Goal: Communication & Community: Answer question/provide support

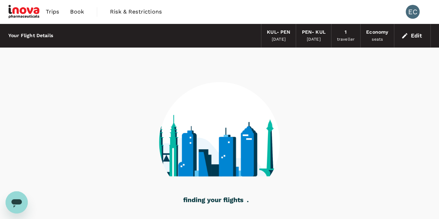
click at [16, 203] on icon "Open messaging window" at bounding box center [16, 203] width 10 height 8
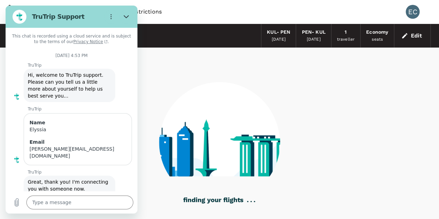
type textarea "x"
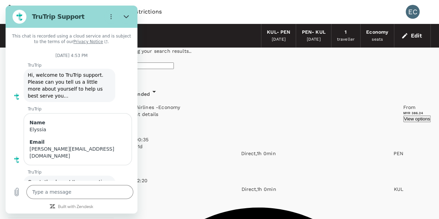
checkbox input "false"
checkbox input "true"
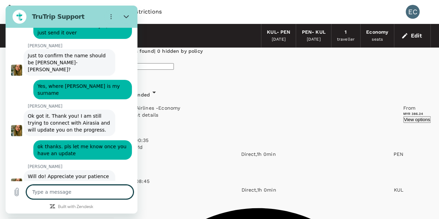
type textarea "x"
type textarea "G"
type textarea "x"
type textarea "Go"
type textarea "x"
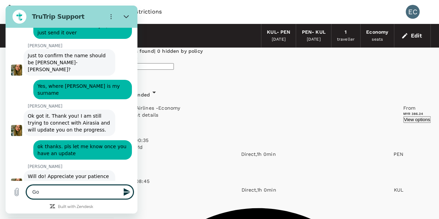
type textarea "Goo"
type textarea "x"
type textarea "Good"
type textarea "x"
type textarea "Good"
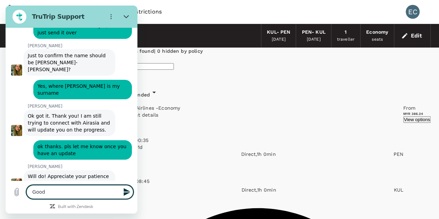
type textarea "x"
type textarea "Good m"
type textarea "x"
type textarea "Good mo"
type textarea "x"
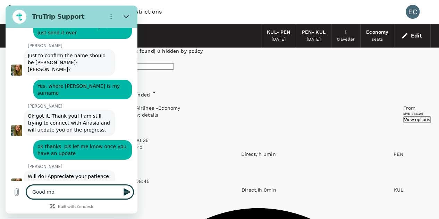
type textarea "Good mor"
type textarea "x"
type textarea "Good mori"
type textarea "x"
type textarea "Good [PERSON_NAME]"
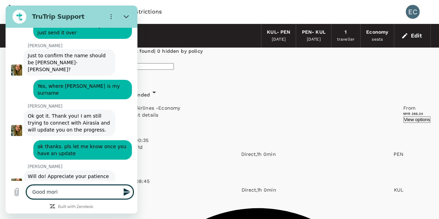
type textarea "x"
type textarea "Good [PERSON_NAME]"
type textarea "x"
type textarea "Good [PERSON_NAME]"
type textarea "x"
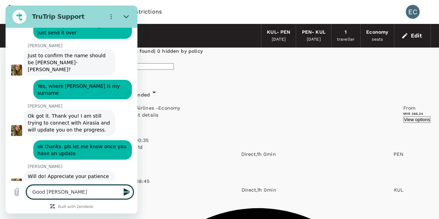
type textarea "Good mori"
type textarea "x"
type textarea "Good [PERSON_NAME]"
type textarea "x"
type textarea "Good morini"
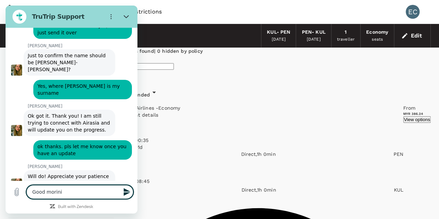
type textarea "x"
type textarea "Good morinin"
type textarea "x"
type textarea "Good morining"
type textarea "x"
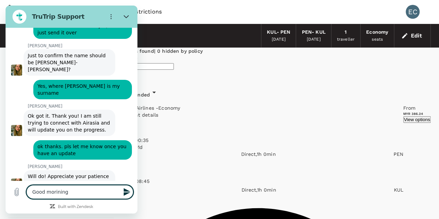
type textarea "Good morinin"
type textarea "x"
type textarea "Good morini"
type textarea "x"
type textarea "Good [PERSON_NAME]"
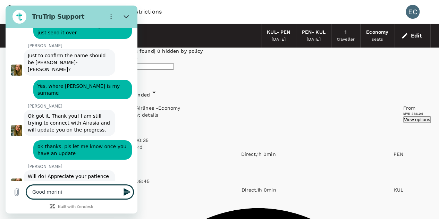
type textarea "x"
type textarea "Good mori"
type textarea "x"
type textarea "Good mor"
type textarea "x"
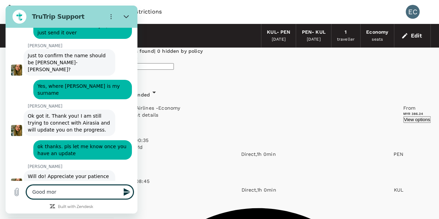
type textarea "Good morn"
type textarea "x"
type textarea "Good morni"
type textarea "x"
type textarea "Good mornin"
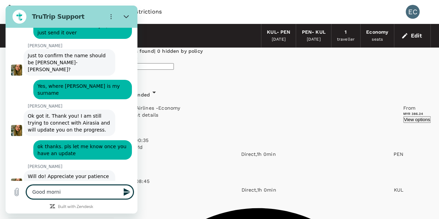
type textarea "x"
type textarea "Good morning"
type textarea "x"
type textarea "Good morning,"
type textarea "x"
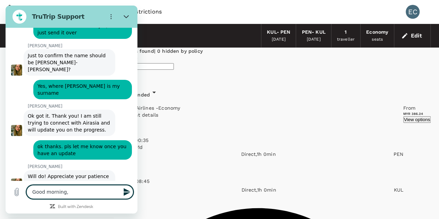
type textarea "Good morning,"
type textarea "x"
type textarea "Good morning, I"
type textarea "x"
type textarea "Good morning, I'"
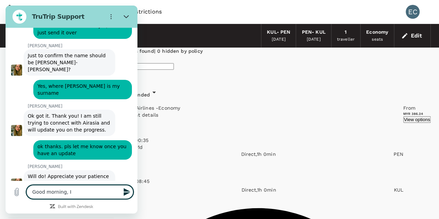
type textarea "x"
type textarea "Good morning, I'm"
type textarea "x"
type textarea "Good morning, I'm"
type textarea "x"
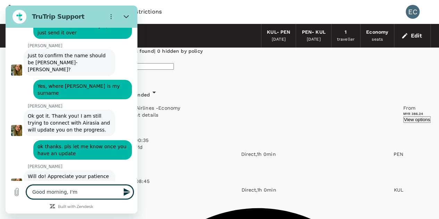
type textarea "Good morning, I'm t"
type textarea "x"
type textarea "Good morning, I'm tr"
type textarea "x"
type textarea "Good morning, I'm try"
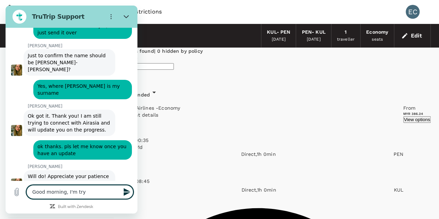
type textarea "x"
type textarea "Good morning, I'm tr"
type textarea "x"
type textarea "Good morning, I'm t"
type textarea "x"
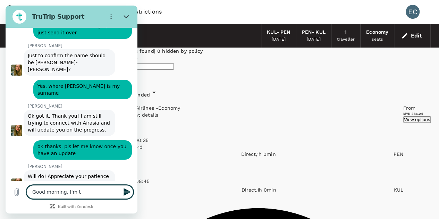
type textarea "Good morning, I'm"
type textarea "x"
type textarea "Good morning, I'm"
type textarea "x"
type textarea "Good morning, I'"
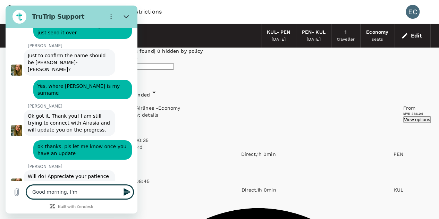
type textarea "x"
type textarea "Good morning, I"
type textarea "x"
type textarea "Good morning,"
type textarea "x"
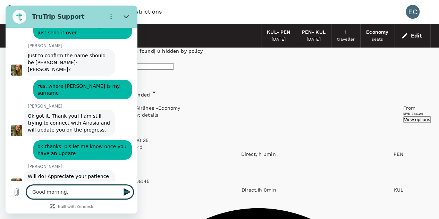
type textarea "Good morning,"
type textarea "x"
type textarea "Good morning"
type textarea "x"
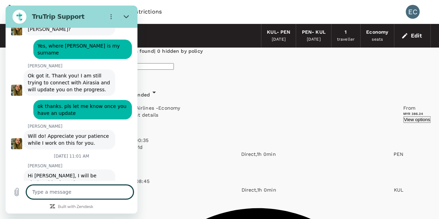
scroll to position [1718, 0]
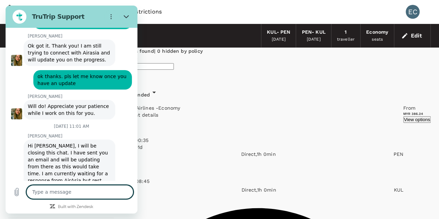
type textarea "x"
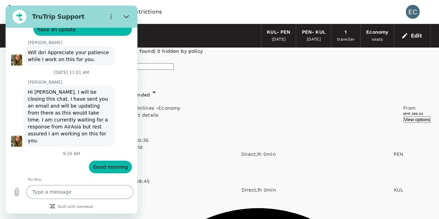
scroll to position [1802, 0]
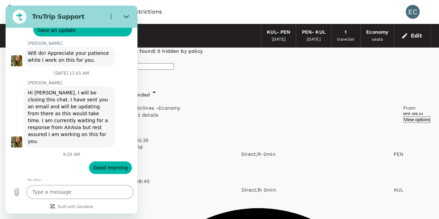
type input "e"
type input "Elyssia"
type textarea "x"
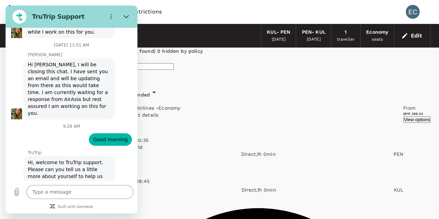
scroll to position [1831, 0]
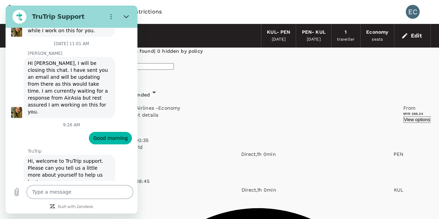
type input "[PERSON_NAME][EMAIL_ADDRESS][DOMAIN_NAME]"
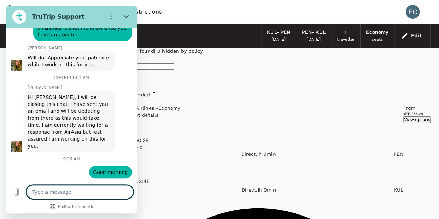
scroll to position [1812, 0]
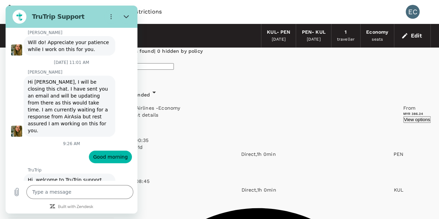
type textarea "x"
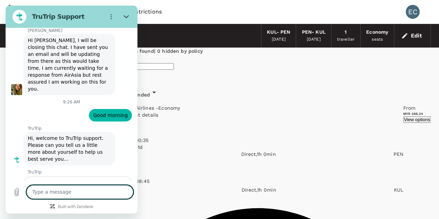
scroll to position [1856, 0]
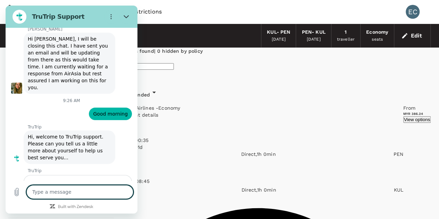
click at [75, 191] on textarea at bounding box center [79, 192] width 107 height 14
type textarea "h"
type textarea "x"
type textarea "hi"
type textarea "x"
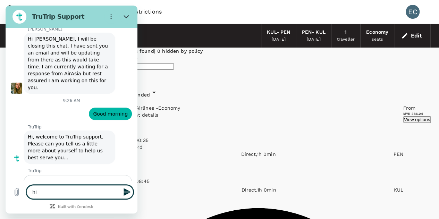
type textarea "hi"
type textarea "x"
type textarea "hi t"
type textarea "x"
type textarea "hi th"
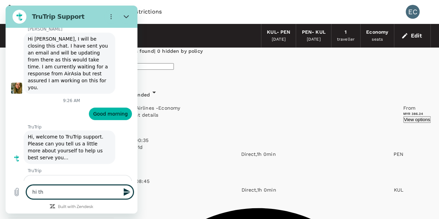
type textarea "x"
type textarea "hi the"
type textarea "x"
type textarea "hi ther"
type textarea "x"
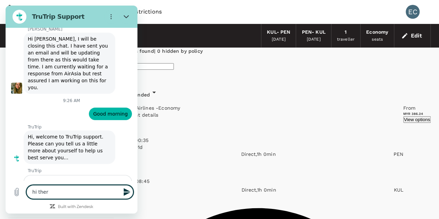
type textarea "hi there"
type textarea "x"
type textarea "hi there,"
type textarea "x"
type textarea "hi there,"
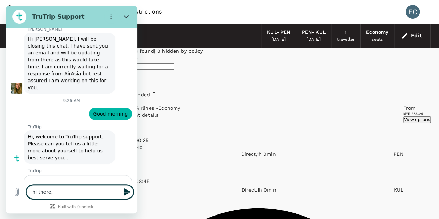
type textarea "x"
type textarea "hi there, i"
type textarea "x"
type textarea "hi there, i'"
type textarea "x"
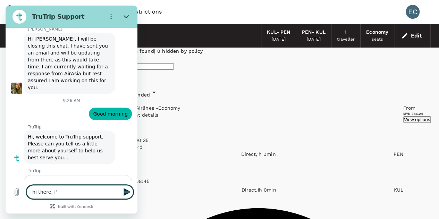
type textarea "hi there, i'm"
type textarea "x"
type textarea "hi there, i'm"
type textarea "x"
type textarea "hi there, i'm t"
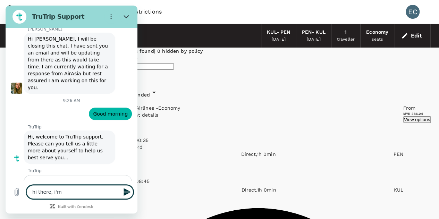
type textarea "x"
type textarea "hi there, i'm tr"
type textarea "x"
type textarea "hi there, i'm tru"
type textarea "x"
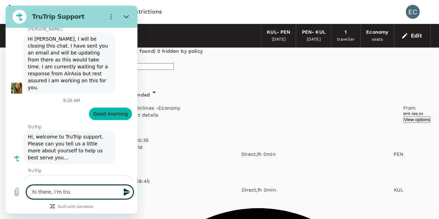
type textarea "hi there, i'm trui"
type textarea "x"
type textarea "hi there, i'm truin"
type textarea "x"
type textarea "hi there, i'm truing"
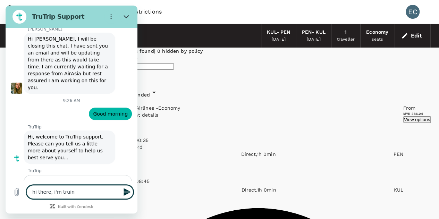
type textarea "x"
type textarea "hi there, i'm truing"
type textarea "x"
type textarea "hi there, i'm truing"
type textarea "x"
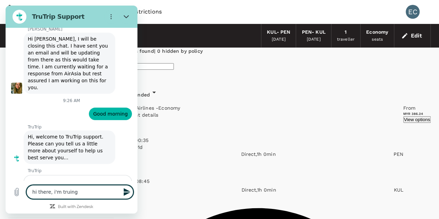
type textarea "hi there, i'm truin"
type textarea "x"
type textarea "hi there, i'm trui"
type textarea "x"
type textarea "hi there, i'm tru"
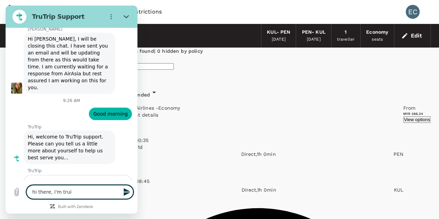
type textarea "x"
type textarea "hi there, i'm tr"
type textarea "x"
type textarea "hi there, i'm tru"
type textarea "x"
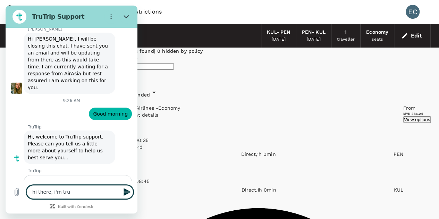
type textarea "hi there, i'm trun"
type textarea "x"
type textarea "hi there, i'm tru"
type textarea "x"
type textarea "hi there, i'm tr"
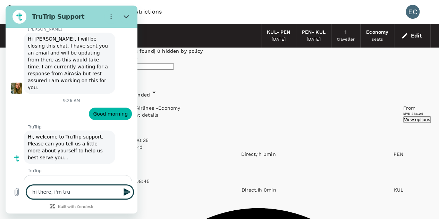
type textarea "x"
type textarea "hi there, i'm t"
type textarea "x"
type textarea "hi there, i'm ty"
type textarea "x"
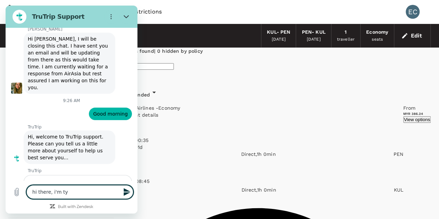
type textarea "hi there, i'm tyi"
type textarea "x"
type textarea "hi there, i'm tyin"
type textarea "x"
type textarea "hi there, i'm tying"
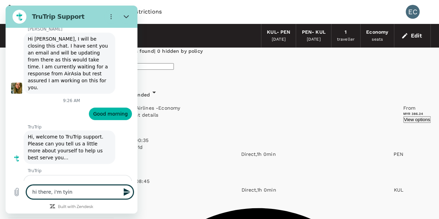
type textarea "x"
type textarea "hi there, i'm tying"
type textarea "x"
type textarea "hi there, i'm tying"
type textarea "x"
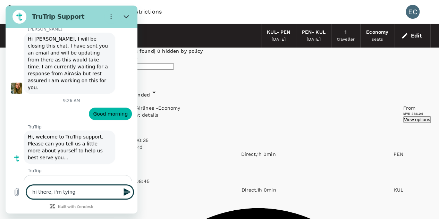
type textarea "hi there, i'm tyin"
type textarea "x"
type textarea "hi there, i'm tyi"
type textarea "x"
type textarea "hi there, i'm ty"
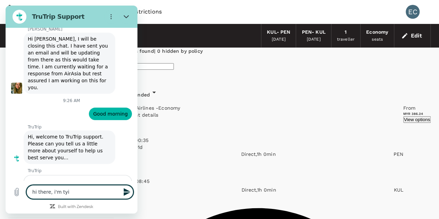
type textarea "x"
type textarea "hi there, i'm t"
type textarea "x"
type textarea "hi there, i'm tr"
type textarea "x"
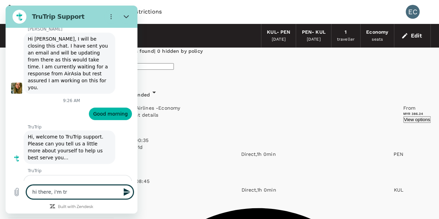
type textarea "hi there, i'm try"
type textarea "x"
type textarea "hi there, i'm tryn"
type textarea "x"
type textarea "hi there, i'm try"
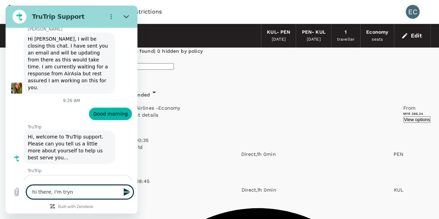
type textarea "x"
type textarea "hi there, i'm tryi"
type textarea "x"
type textarea "hi there, i'm tryin"
type textarea "x"
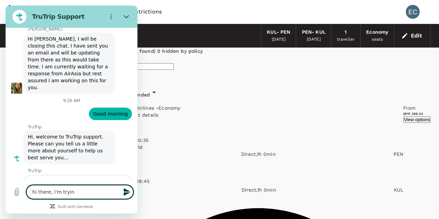
type textarea "hi there, i'm trying"
type textarea "x"
type textarea "hi there, i'm trying"
type textarea "x"
type textarea "hi there, i'm trying t"
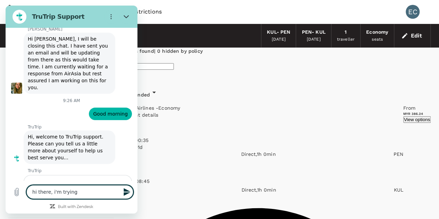
type textarea "x"
type textarea "hi there, i'm trying to"
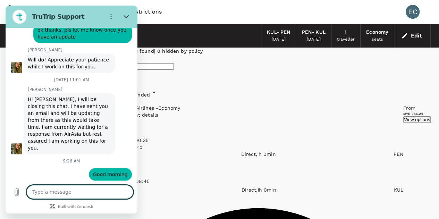
scroll to position [1899, 0]
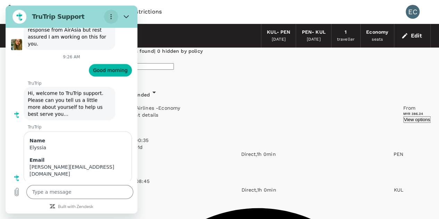
click at [106, 21] on button "Options menu" at bounding box center [111, 17] width 14 height 14
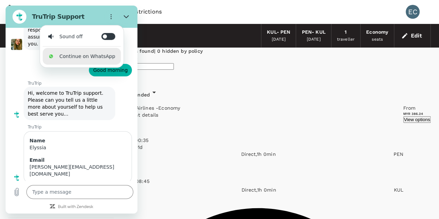
click at [91, 55] on li "Continue on WhatsApp" at bounding box center [82, 56] width 78 height 17
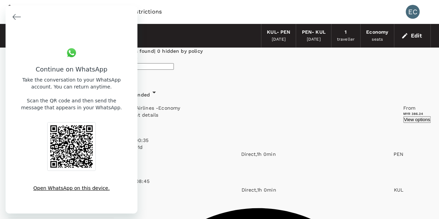
click at [68, 182] on link "Open WhatsApp on this device." at bounding box center [72, 188] width 82 height 13
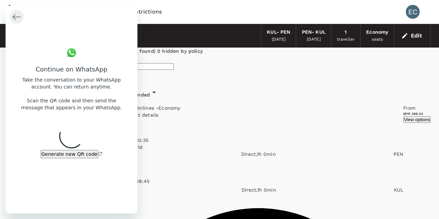
click at [19, 14] on icon "Back to conversation" at bounding box center [17, 17] width 8 height 8
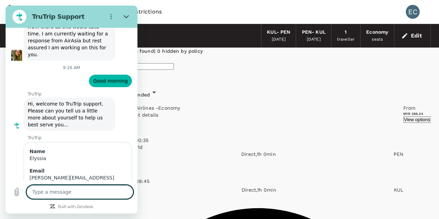
scroll to position [1912, 0]
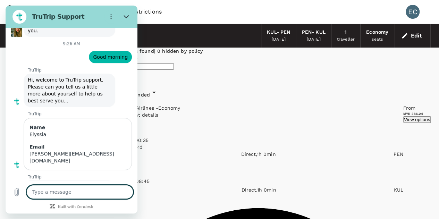
click at [217, 55] on div "60 flights found | 0 hidden by policy" at bounding box center [272, 52] width 317 height 8
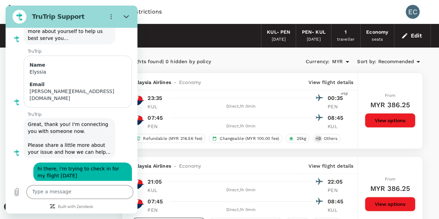
scroll to position [1976, 0]
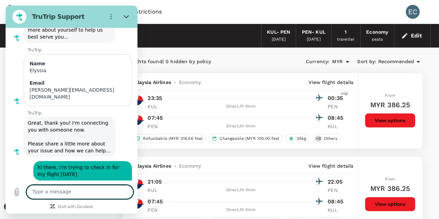
click at [77, 194] on textarea at bounding box center [79, 192] width 107 height 14
paste textarea "tel:+6531051171"
type textarea "tel:+6531051171"
click at [279, 171] on div "Malaysia Airlines - Economy View flight details" at bounding box center [239, 165] width 235 height 17
click at [64, 191] on textarea at bounding box center [79, 192] width 107 height 14
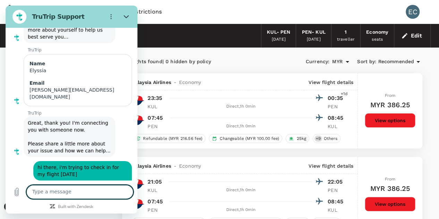
paste textarea "A20250801131286"
type textarea "A20250801131286 this is the booking ID"
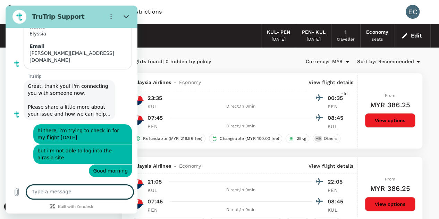
scroll to position [2023, 0]
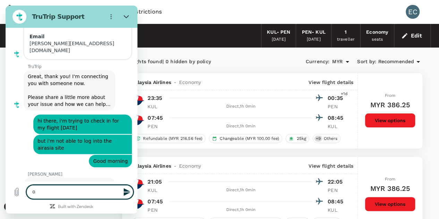
type textarea "ok"
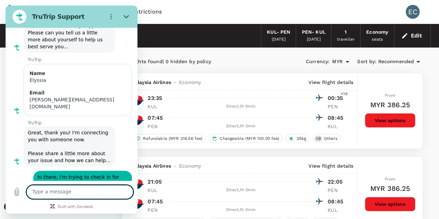
scroll to position [2040, 0]
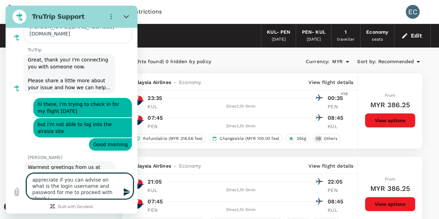
type textarea "appreciate if you can advise on what is the login username and password for me …"
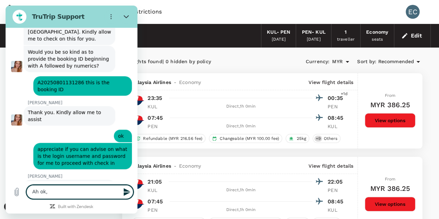
scroll to position [2181, 0]
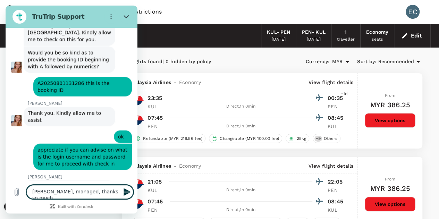
type textarea "Ah ok, managed, thanks so much."
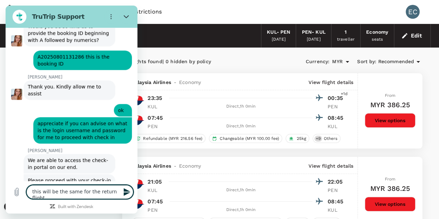
type textarea "this will be the same for the return flight?"
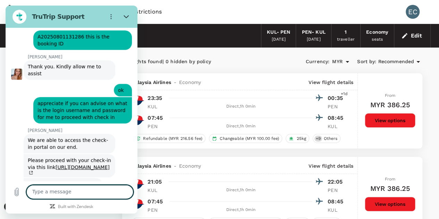
scroll to position [2258, 0]
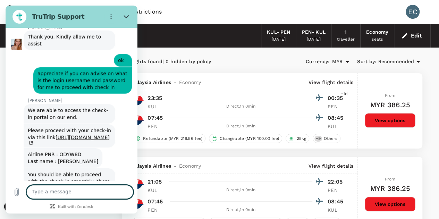
click at [96, 189] on textarea at bounding box center [79, 192] width 107 height 14
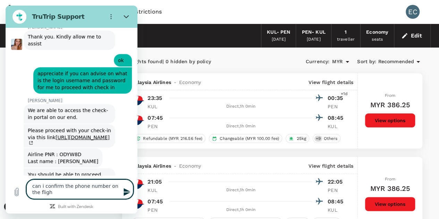
type textarea "can i confirm the phone number on the flight"
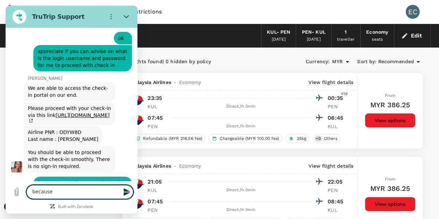
scroll to position [2281, 0]
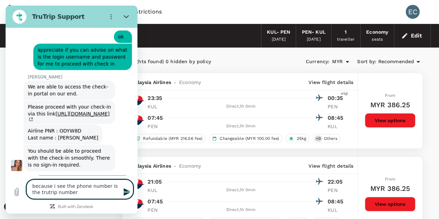
type textarea "because i see the phone number is the trutrip number?"
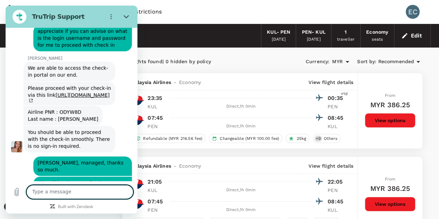
scroll to position [2301, 0]
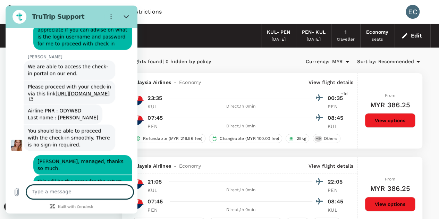
click at [102, 191] on textarea at bounding box center [79, 192] width 107 height 14
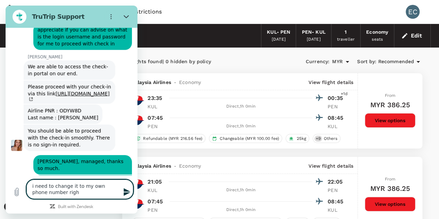
type textarea "i need to change it to my own phone number right"
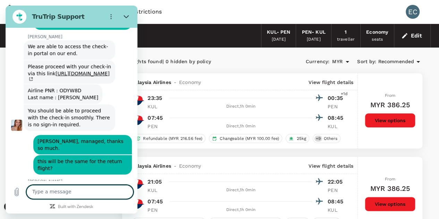
scroll to position [2362, 0]
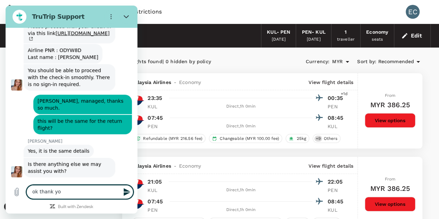
type textarea "ok thank you"
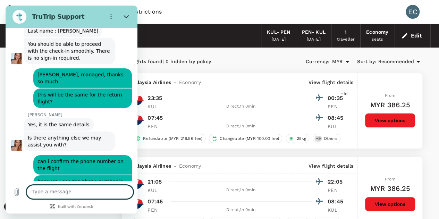
scroll to position [2419, 0]
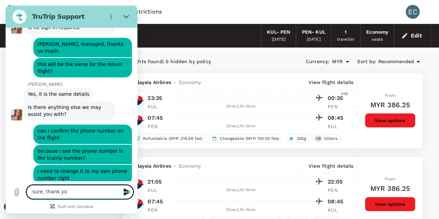
type textarea "sure, thank you"
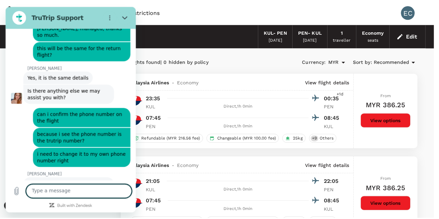
scroll to position [2465, 0]
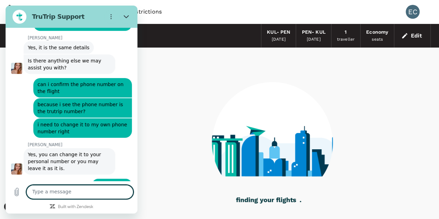
click at [106, 191] on textarea at bounding box center [79, 192] width 107 height 14
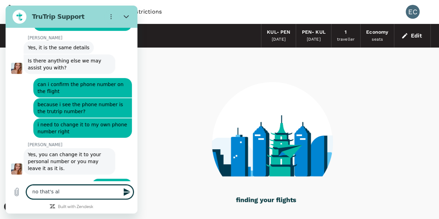
type textarea "no that's all"
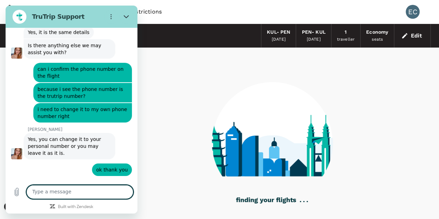
scroll to position [2482, 0]
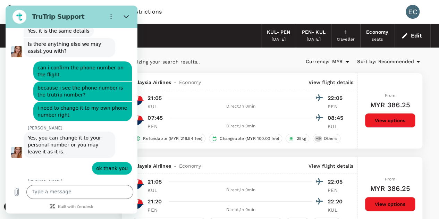
checkbox input "false"
checkbox input "true"
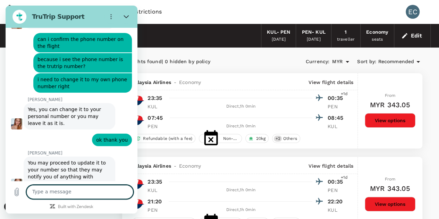
scroll to position [2512, 0]
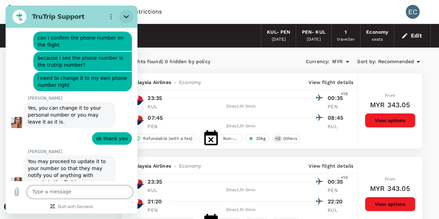
click at [130, 15] on button "Close" at bounding box center [126, 17] width 14 height 14
